Goal: Task Accomplishment & Management: Manage account settings

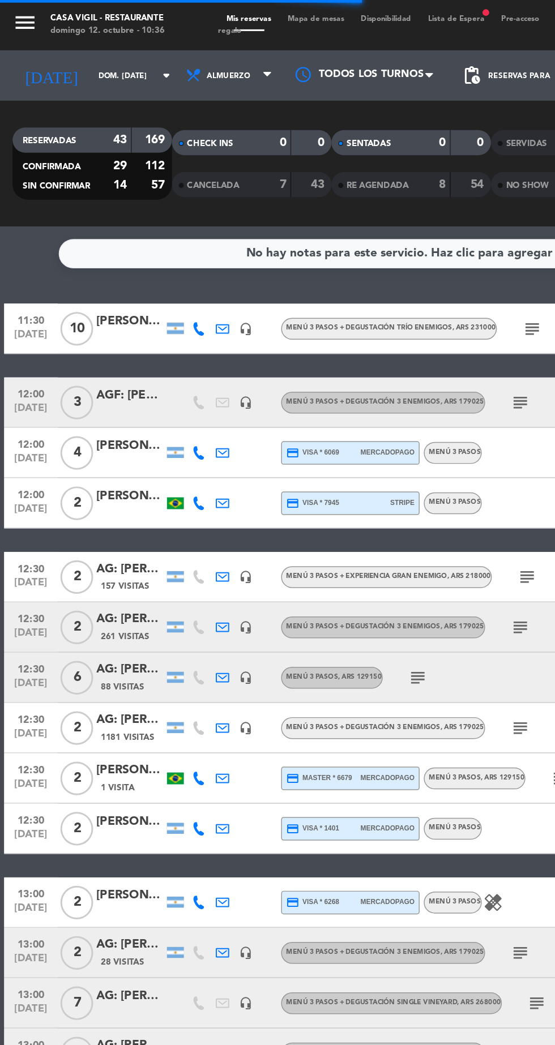
click at [92, 59] on input "dom. [DATE]" at bounding box center [96, 51] width 71 height 18
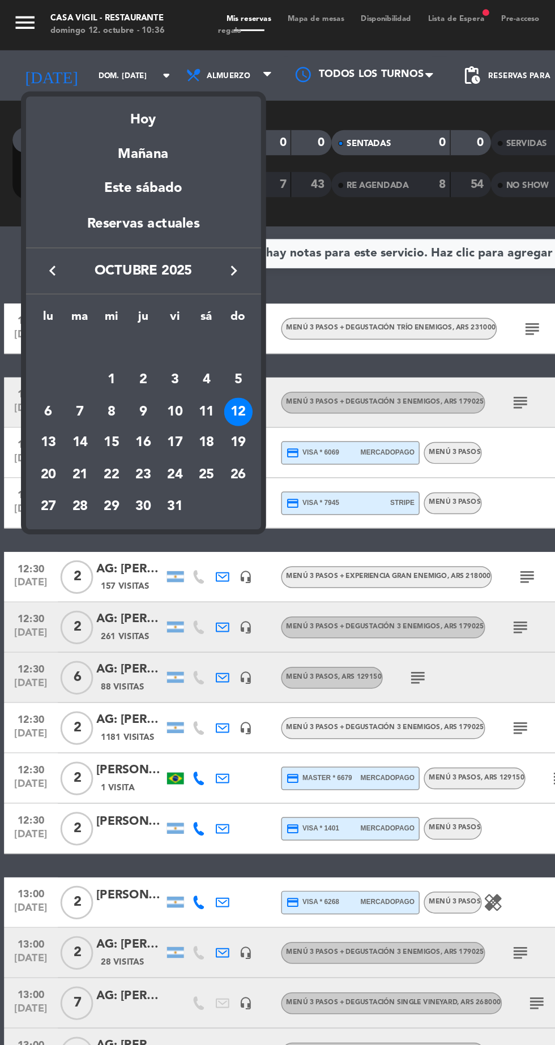
click at [40, 297] on div "13" at bounding box center [32, 299] width 19 height 19
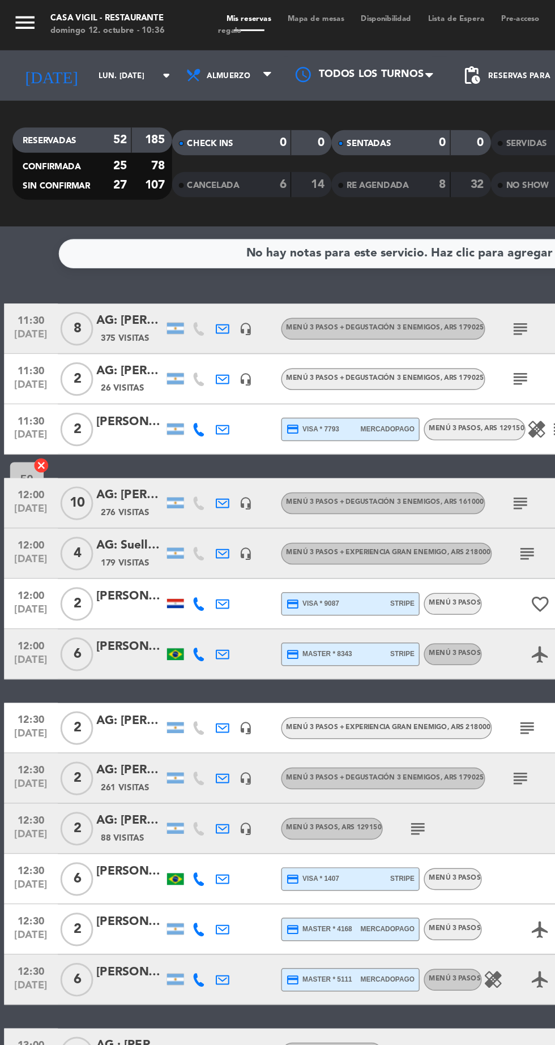
click at [86, 51] on input "lun. [DATE]" at bounding box center [96, 51] width 71 height 18
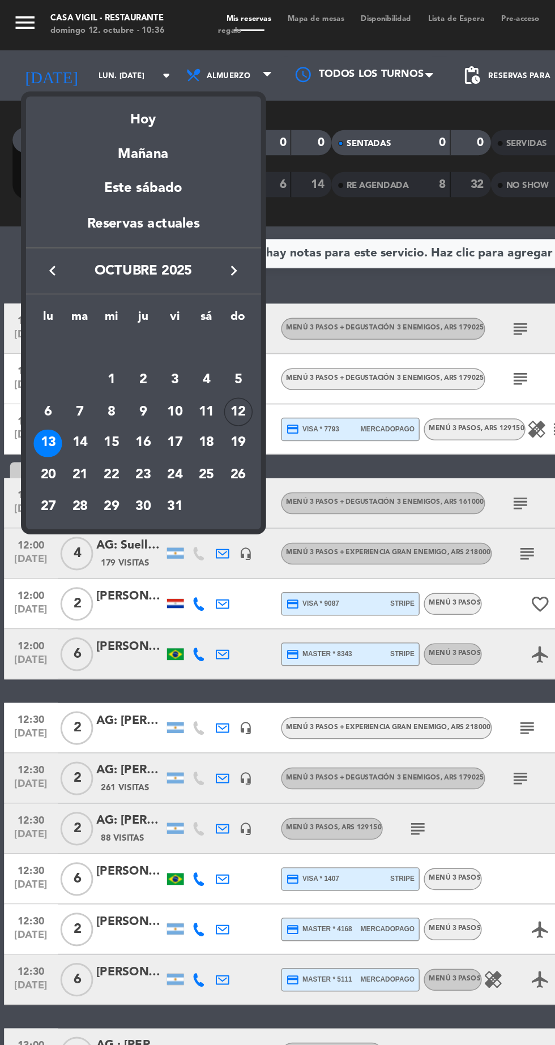
click at [60, 301] on div "14" at bounding box center [53, 299] width 19 height 19
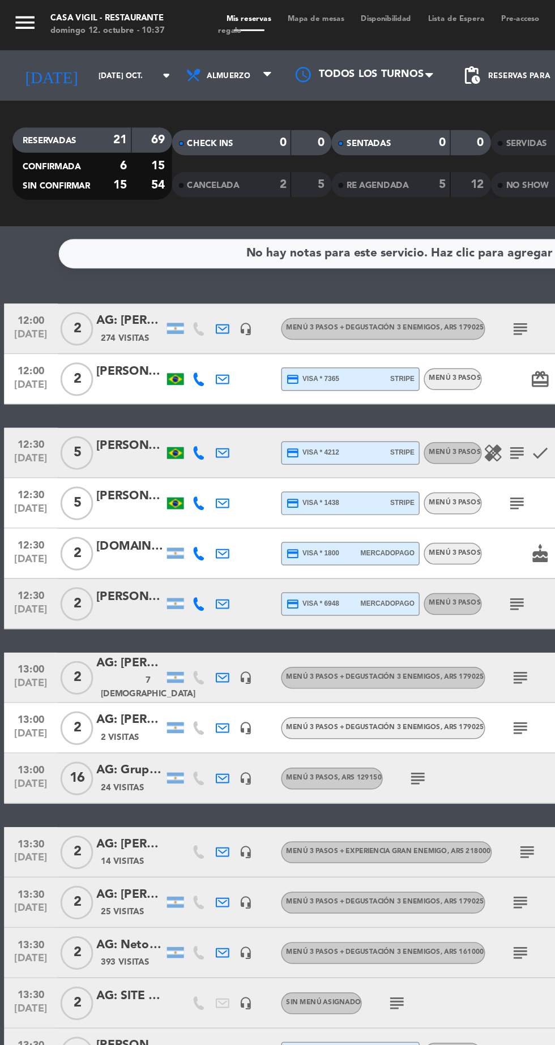
click at [88, 59] on input "[DATE] oct." at bounding box center [96, 51] width 71 height 18
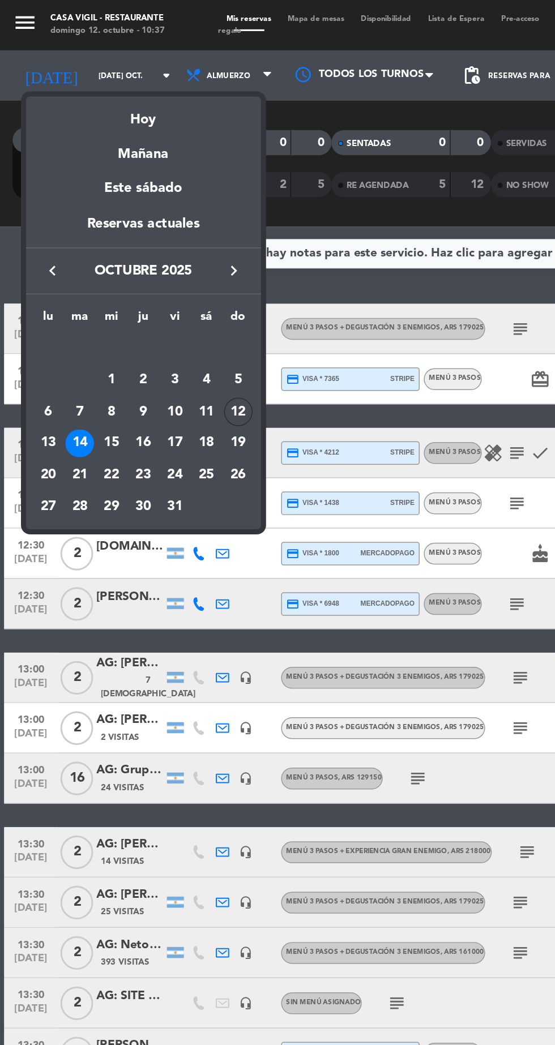
click at [89, 304] on div "16" at bounding box center [96, 299] width 19 height 19
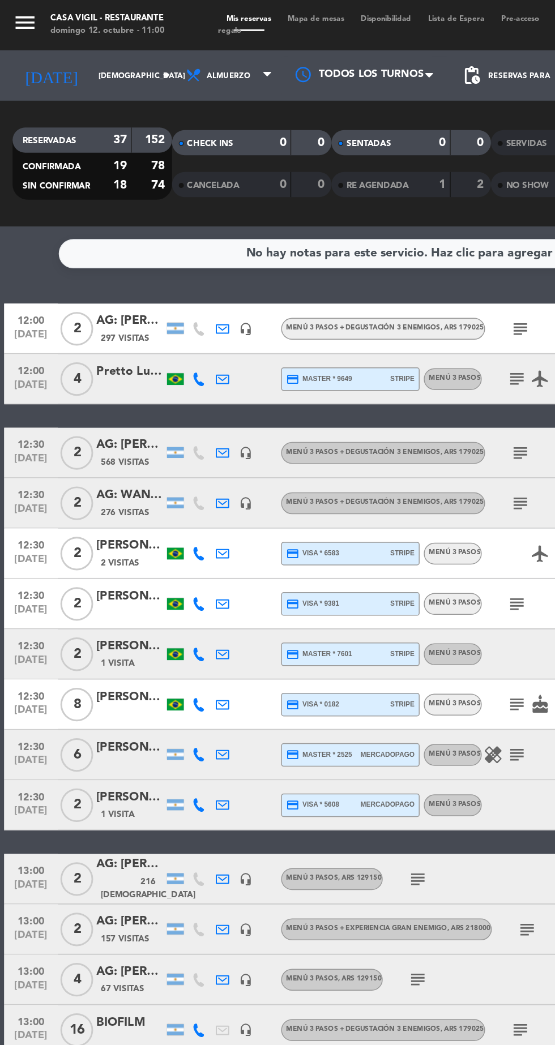
click at [75, 51] on input "[DEMOGRAPHIC_DATA] [DATE]" at bounding box center [96, 51] width 71 height 18
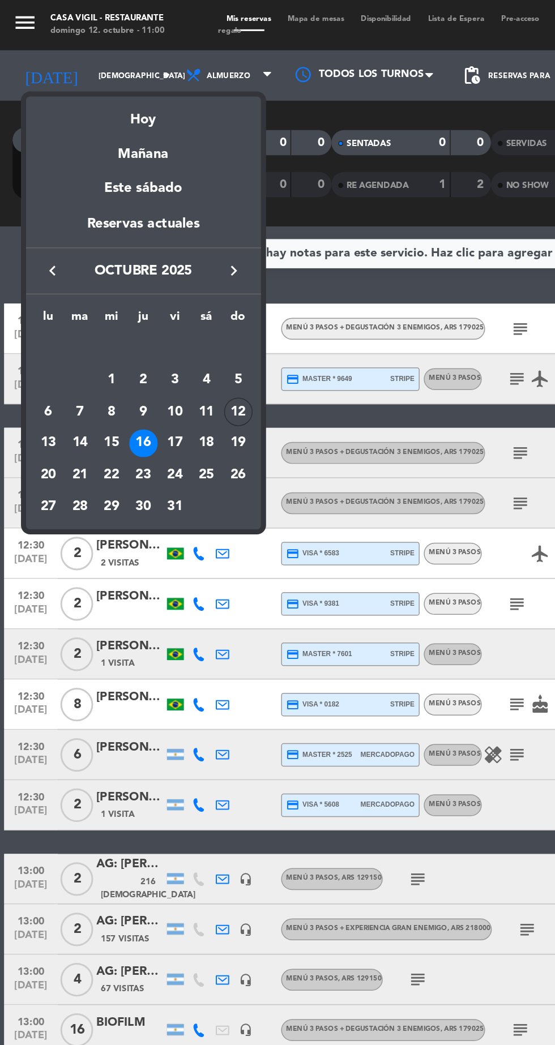
click at [175, 275] on div "lu ma [PERSON_NAME] vi sá do [DATE] 2 3 4 5 6 7 8 9 10 11 12 13 14 15 16 17 18 …" at bounding box center [97, 278] width 158 height 158
click at [168, 289] on td "19" at bounding box center [161, 300] width 22 height 22
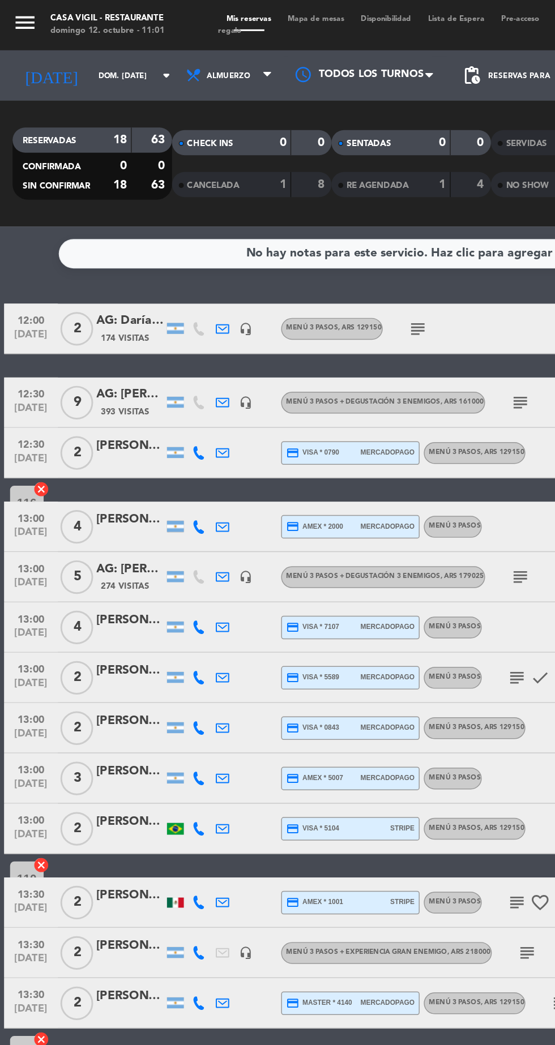
click at [105, 51] on icon "arrow_drop_down" at bounding box center [112, 51] width 14 height 14
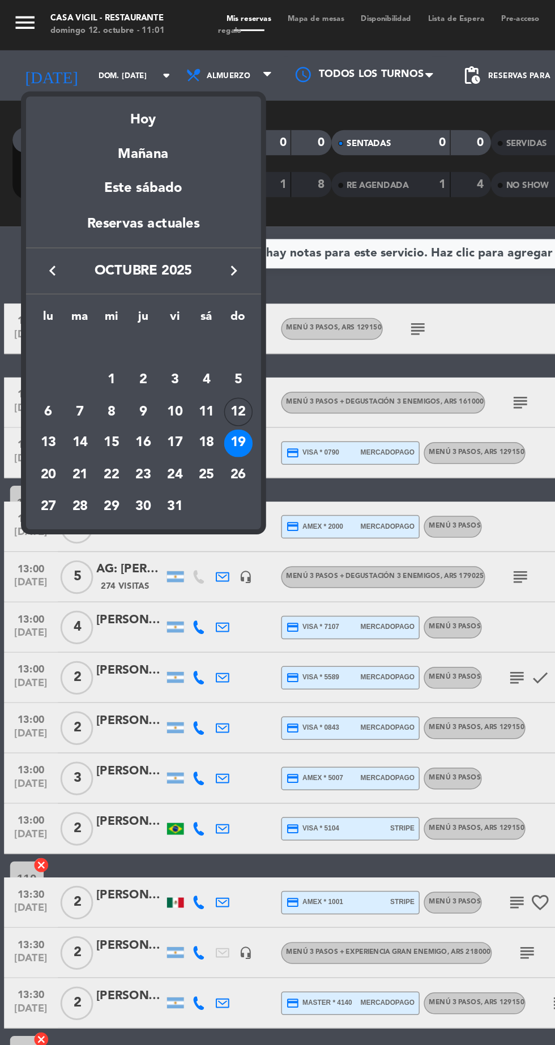
click at [170, 277] on div "12" at bounding box center [160, 277] width 19 height 19
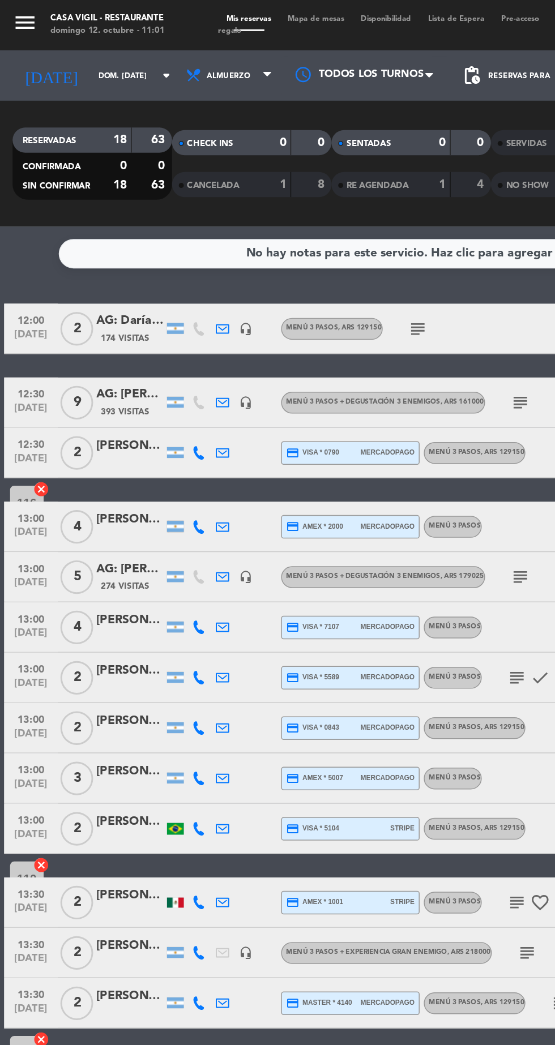
type input "dom. [DATE]"
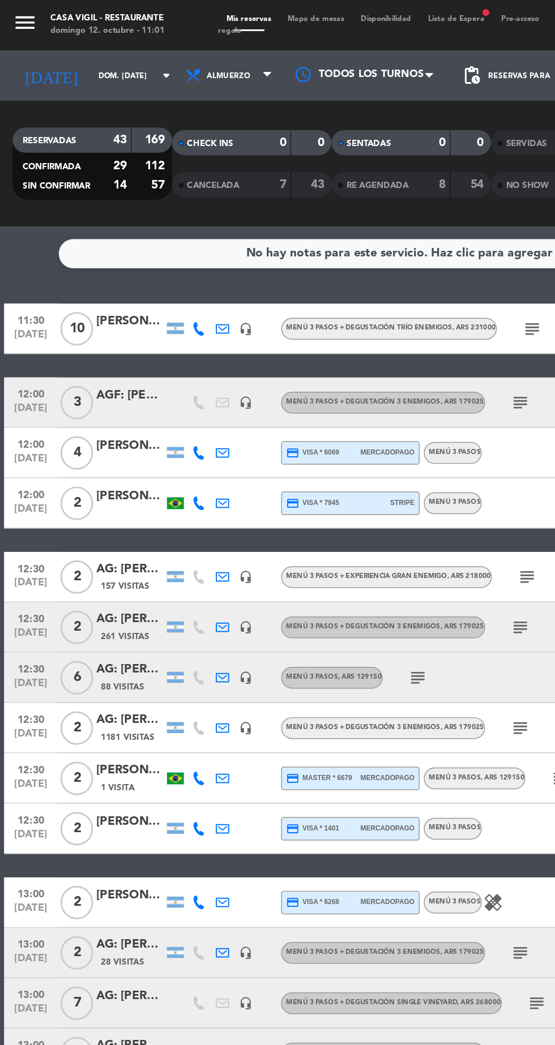
click at [107, 231] on div at bounding box center [87, 228] width 45 height 9
